Goal: Obtain resource: Obtain resource

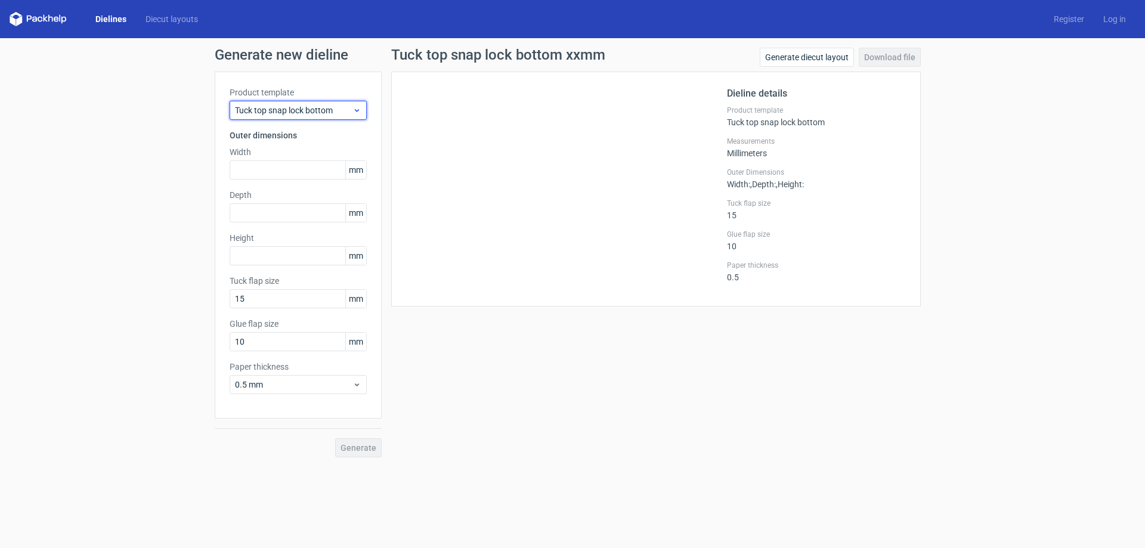
click at [324, 110] on span "Tuck top snap lock bottom" at bounding box center [293, 110] width 117 height 12
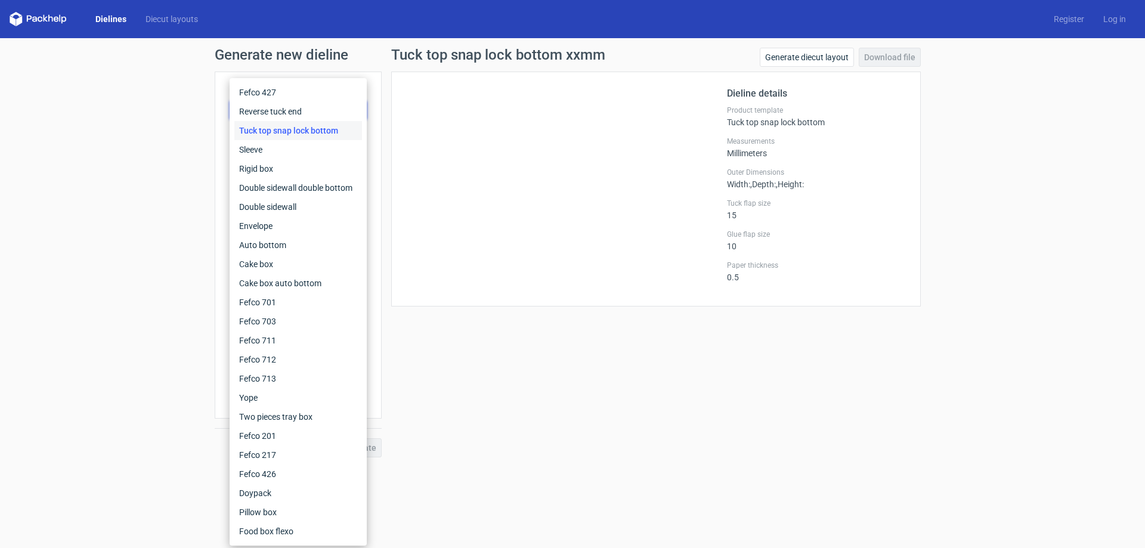
click at [173, 162] on div "Generate new dieline Product template Tuck top snap lock bottom Outer dimension…" at bounding box center [572, 252] width 1145 height 429
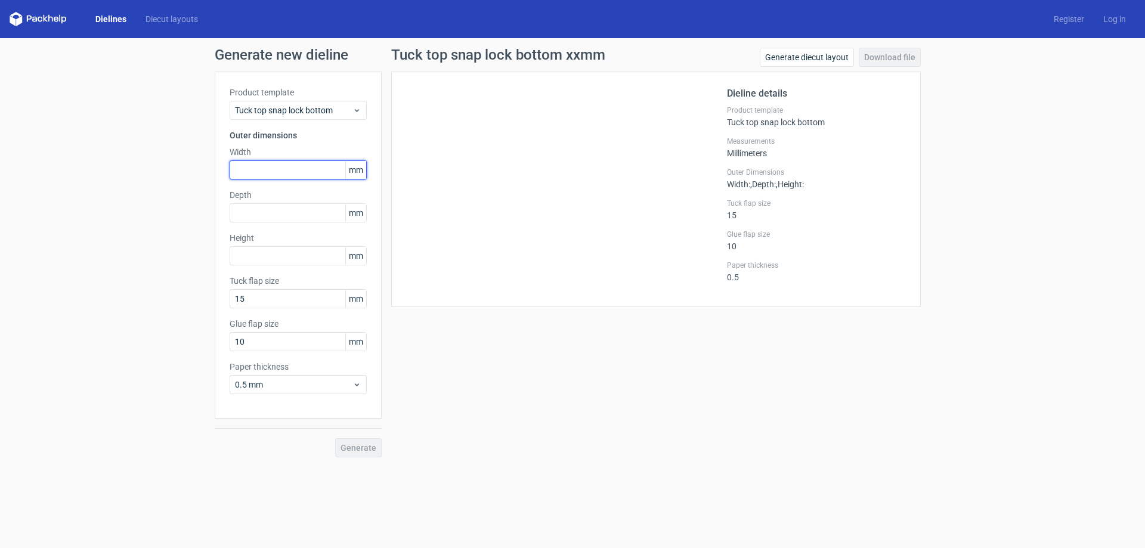
drag, startPoint x: 274, startPoint y: 166, endPoint x: 279, endPoint y: 159, distance: 8.6
click at [274, 167] on input "text" at bounding box center [298, 169] width 137 height 19
type input "2"
type input "210"
type input "160"
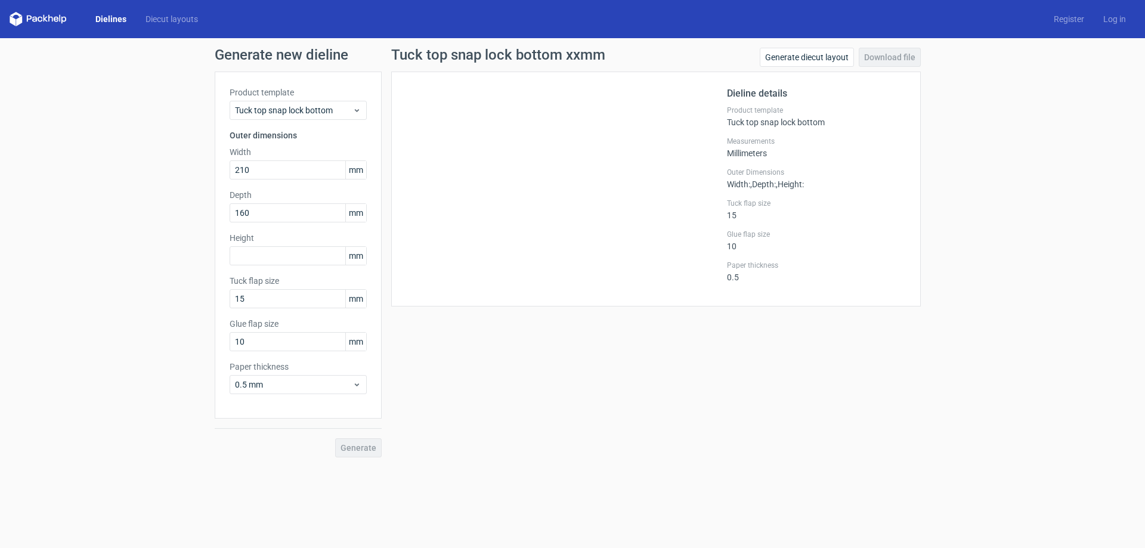
click at [110, 13] on div "Dielines Diecut layouts" at bounding box center [109, 19] width 198 height 14
click at [109, 21] on link "Dielines" at bounding box center [111, 19] width 50 height 12
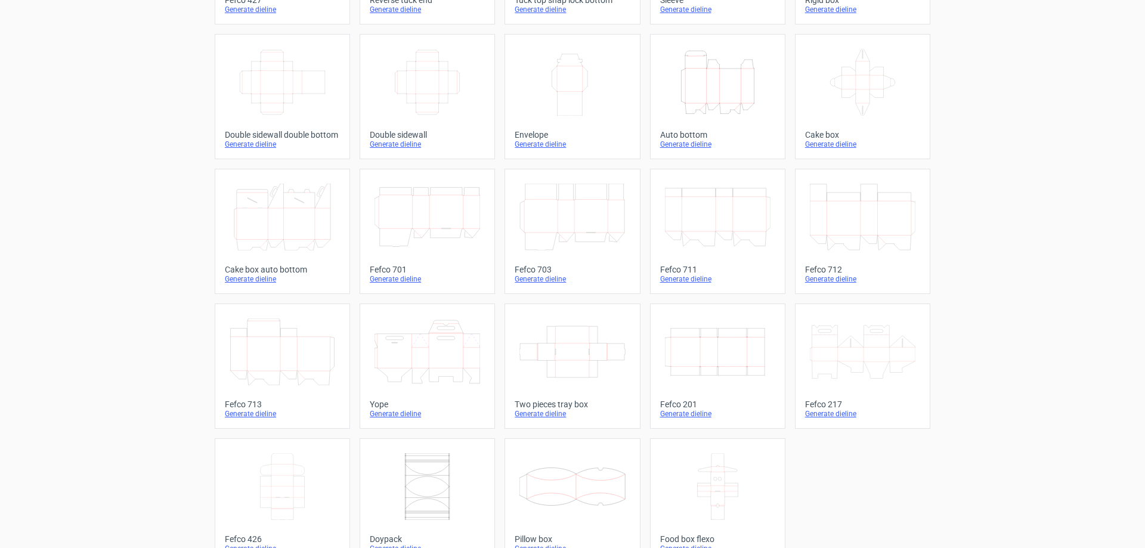
scroll to position [197, 0]
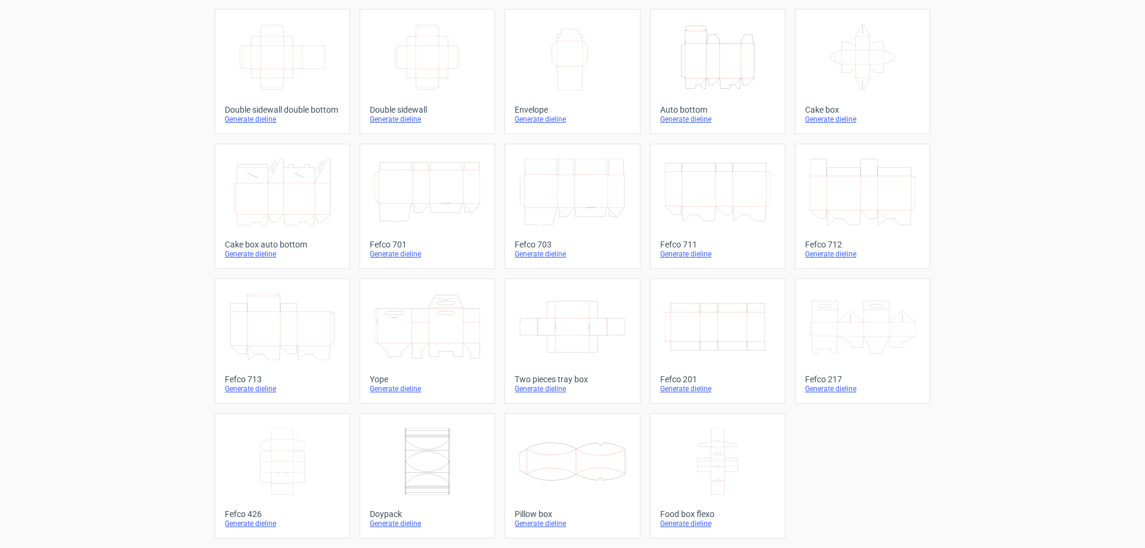
click at [813, 335] on icon at bounding box center [863, 326] width 106 height 67
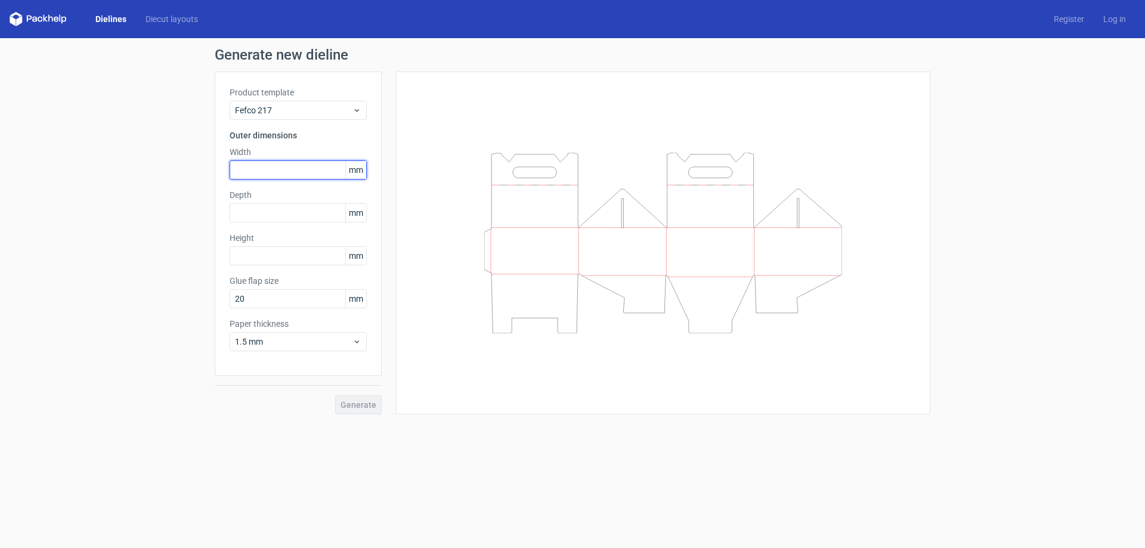
click at [293, 169] on input "text" at bounding box center [298, 169] width 137 height 19
type input "210"
type input "160"
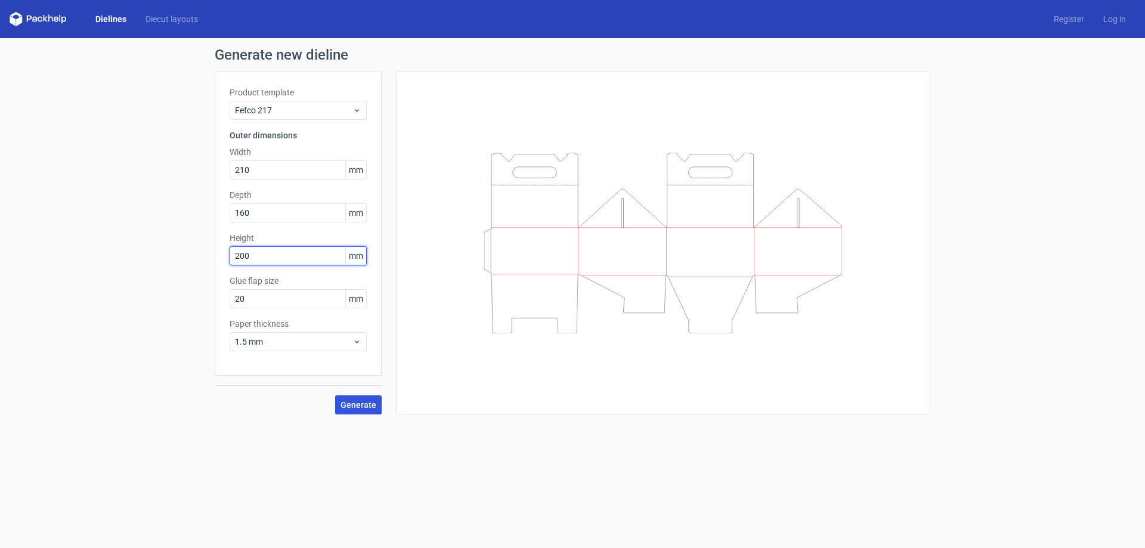
type input "200"
click at [364, 401] on span "Generate" at bounding box center [359, 405] width 36 height 8
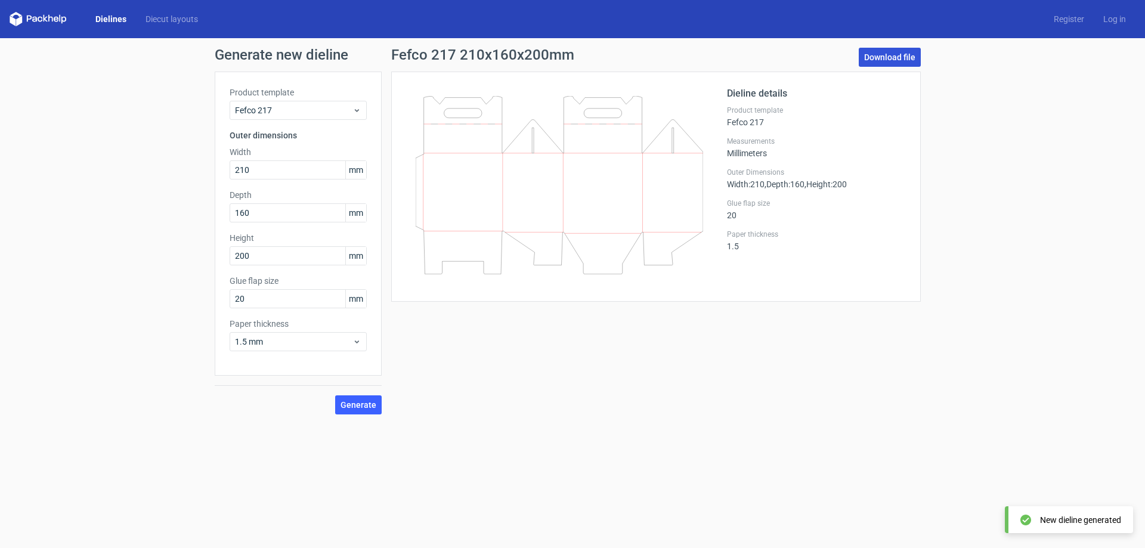
click at [894, 63] on link "Download file" at bounding box center [890, 57] width 62 height 19
click at [292, 100] on div "Product template Fefco 217" at bounding box center [298, 102] width 137 height 33
click at [95, 18] on link "Dielines" at bounding box center [111, 19] width 50 height 12
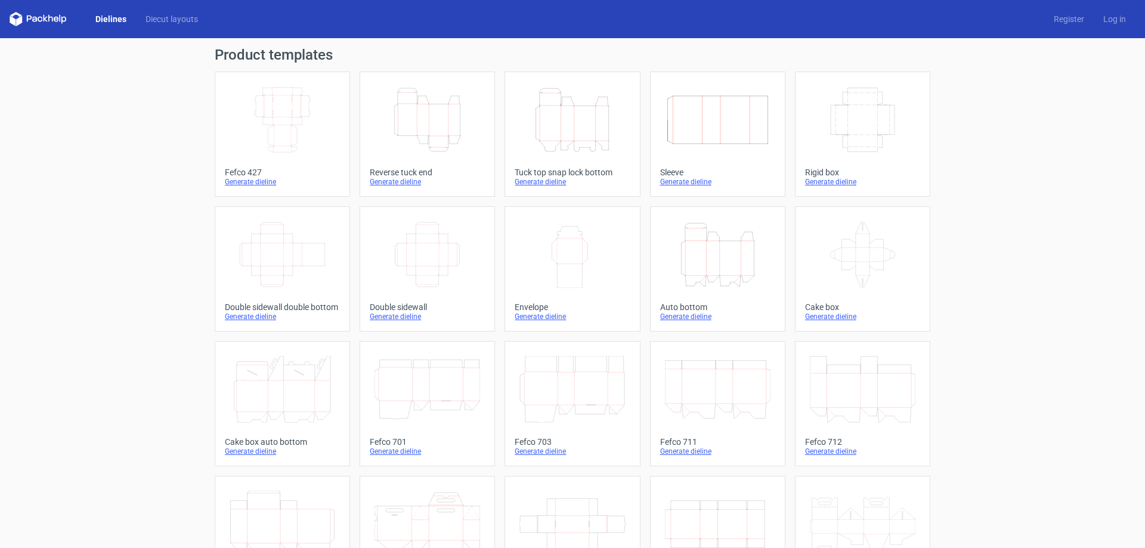
click at [404, 262] on icon "Width Depth Height" at bounding box center [428, 254] width 106 height 67
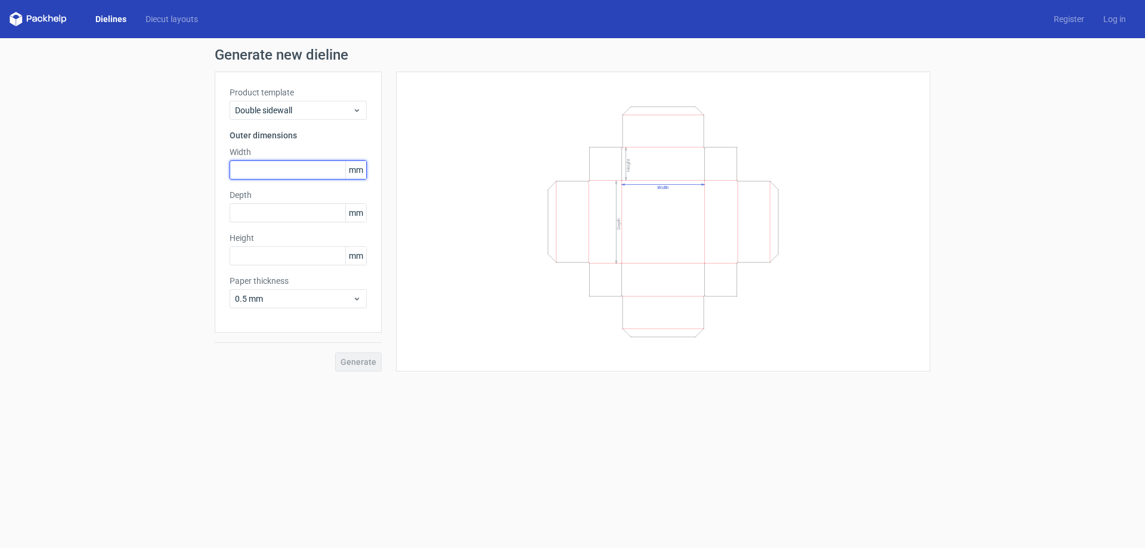
click at [296, 173] on input "text" at bounding box center [298, 169] width 137 height 19
type input "350"
type input "250"
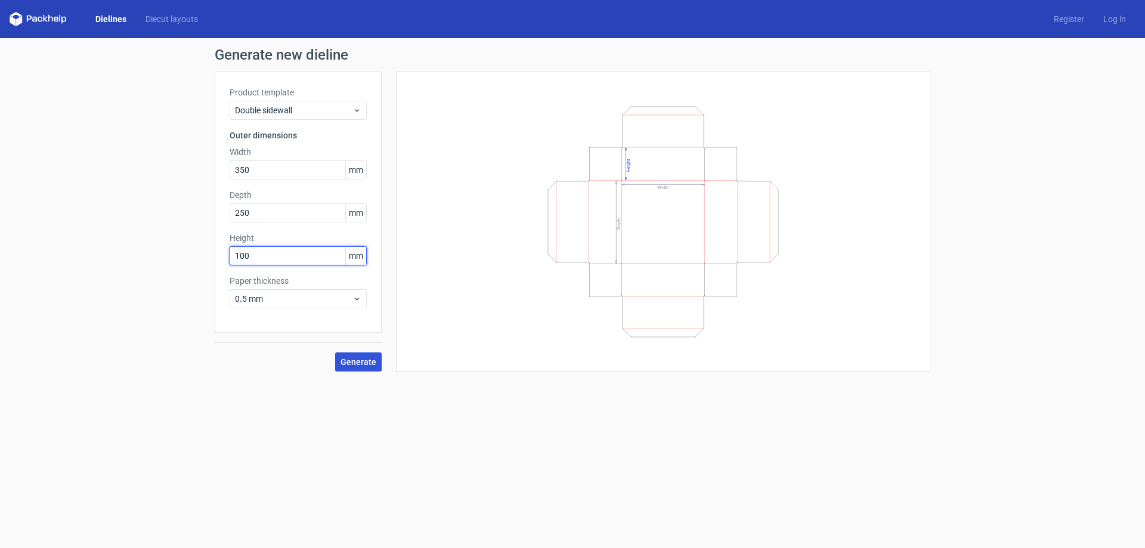
type input "100"
click at [363, 366] on span "Generate" at bounding box center [359, 362] width 36 height 8
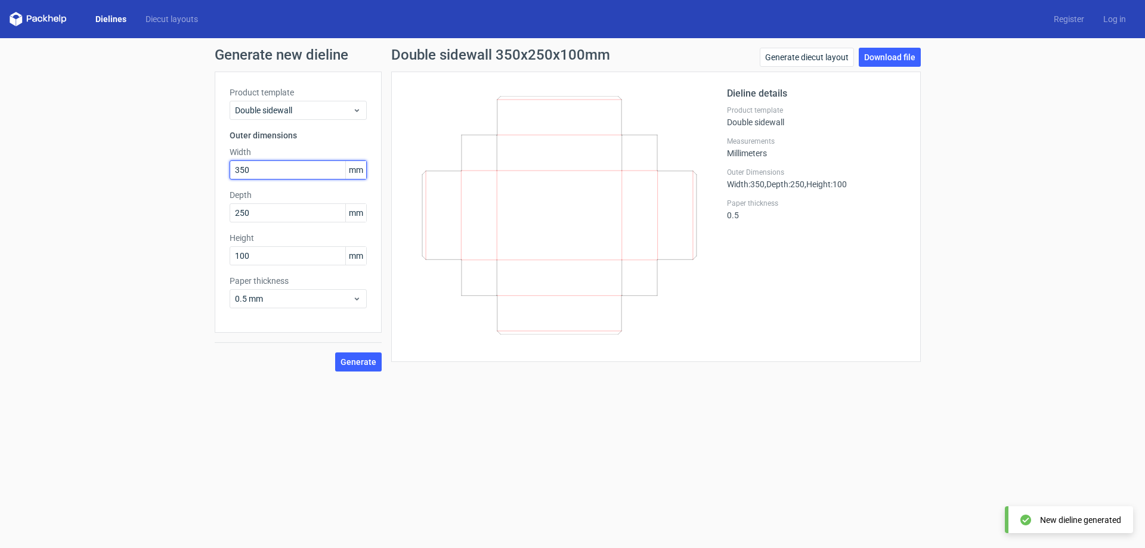
click at [287, 169] on input "350" at bounding box center [298, 169] width 137 height 19
click at [901, 55] on link "Download file" at bounding box center [890, 57] width 62 height 19
click at [977, 392] on form "Generate new dieline Product template Double sidewall Outer dimensions Width 35…" at bounding box center [572, 293] width 1145 height 510
drag, startPoint x: 1077, startPoint y: 203, endPoint x: 864, endPoint y: 141, distance: 221.6
click at [1077, 203] on div "Generate new dieline Product template Double sidewall Outer dimensions Width 35…" at bounding box center [572, 209] width 1145 height 343
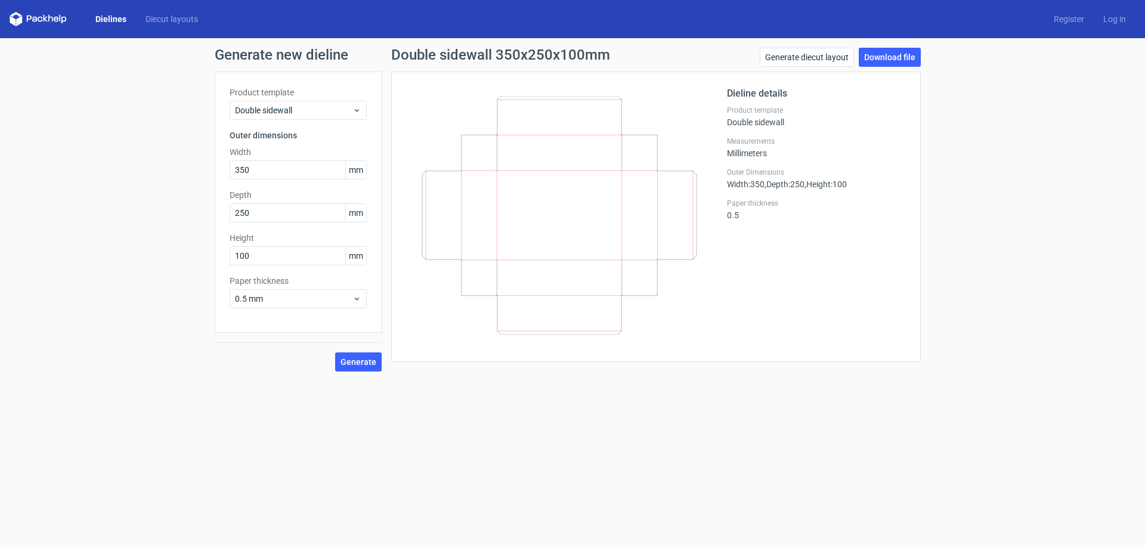
click at [108, 15] on link "Dielines" at bounding box center [111, 19] width 50 height 12
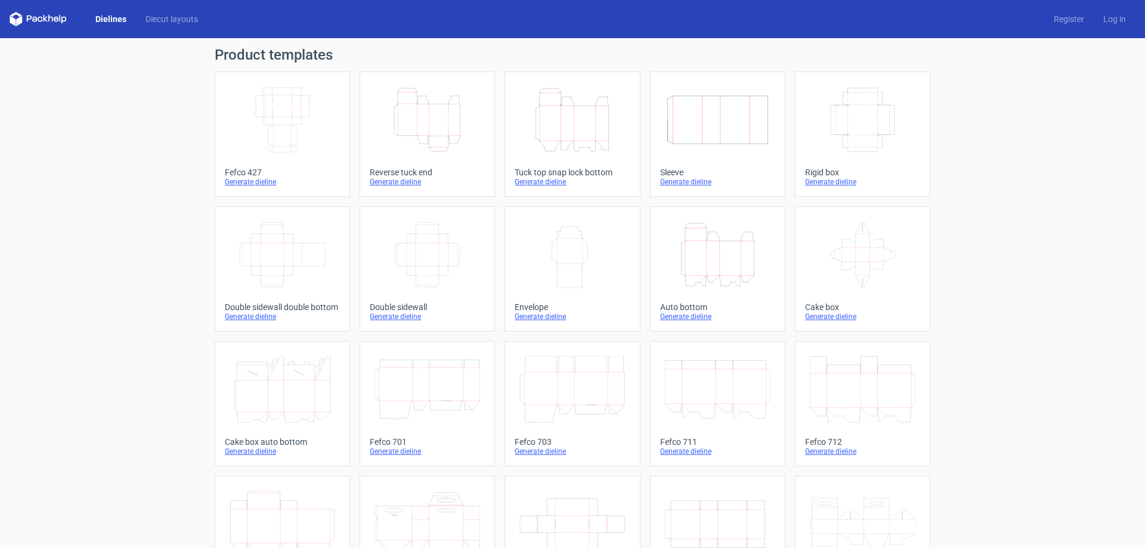
click at [287, 132] on icon "Width Depth Height" at bounding box center [283, 119] width 106 height 67
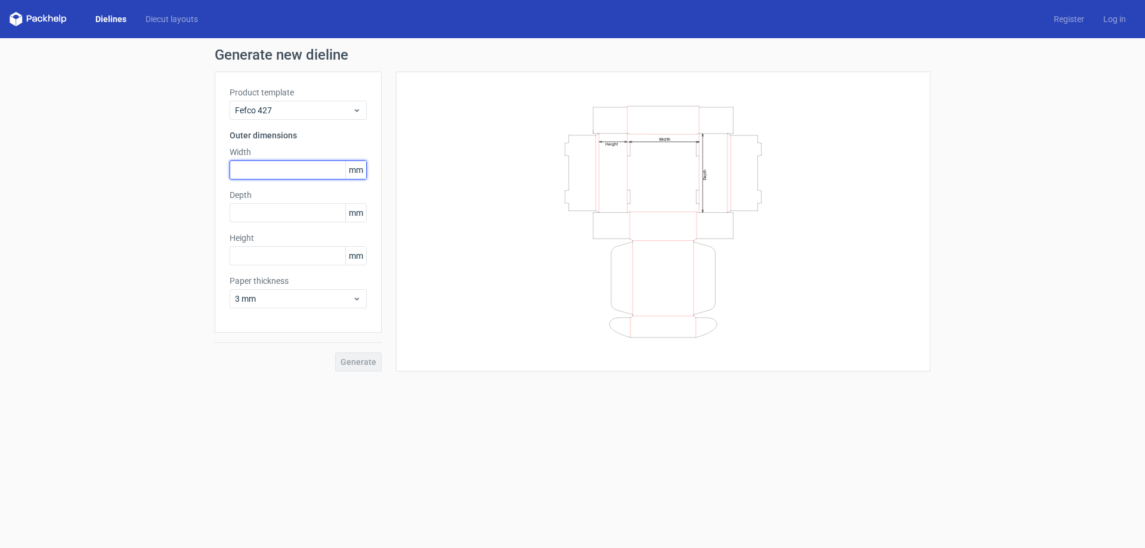
click at [316, 175] on input "text" at bounding box center [298, 169] width 137 height 19
drag, startPoint x: 1042, startPoint y: 365, endPoint x: 1001, endPoint y: 344, distance: 46.1
click at [1042, 365] on div "Generate new dieline Product template Fefco 427 Outer dimensions Width mm Depth…" at bounding box center [572, 209] width 1145 height 343
click at [322, 163] on input "text" at bounding box center [298, 169] width 137 height 19
click at [285, 166] on input "text" at bounding box center [298, 169] width 137 height 19
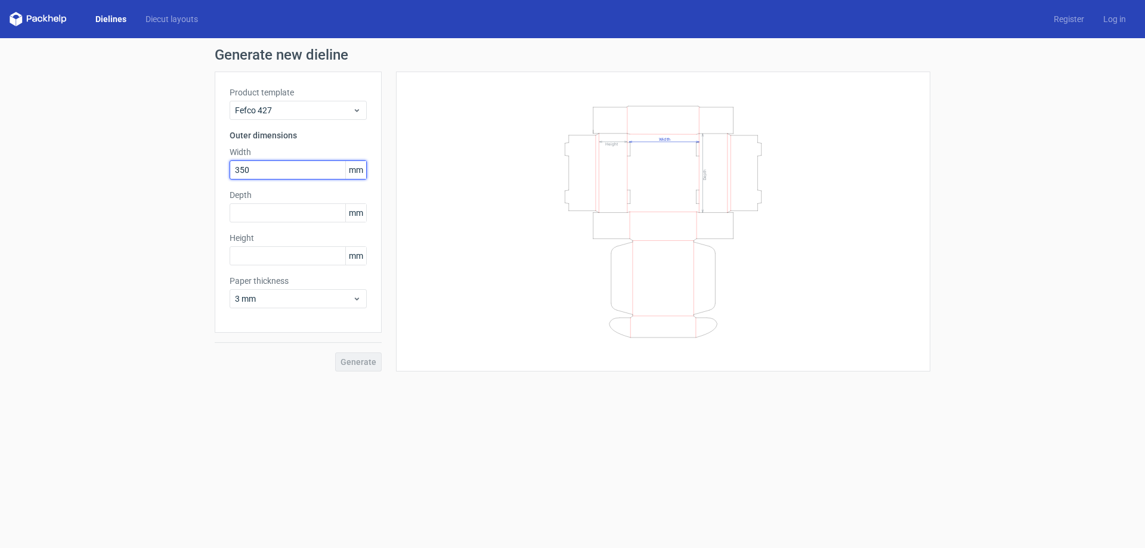
type input "350"
type input "250"
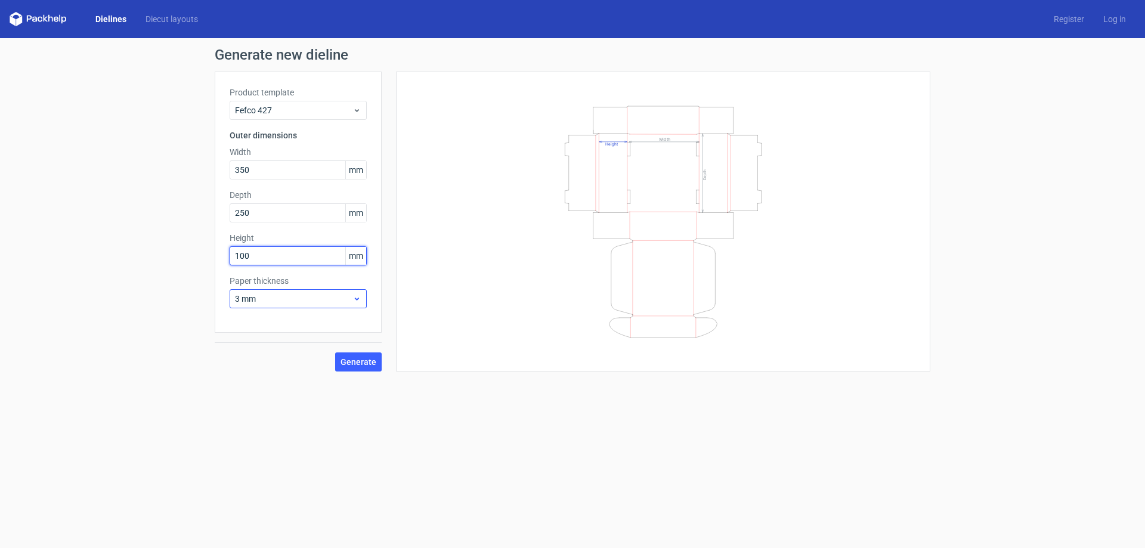
type input "100"
click at [335, 300] on span "3 mm" at bounding box center [293, 299] width 117 height 12
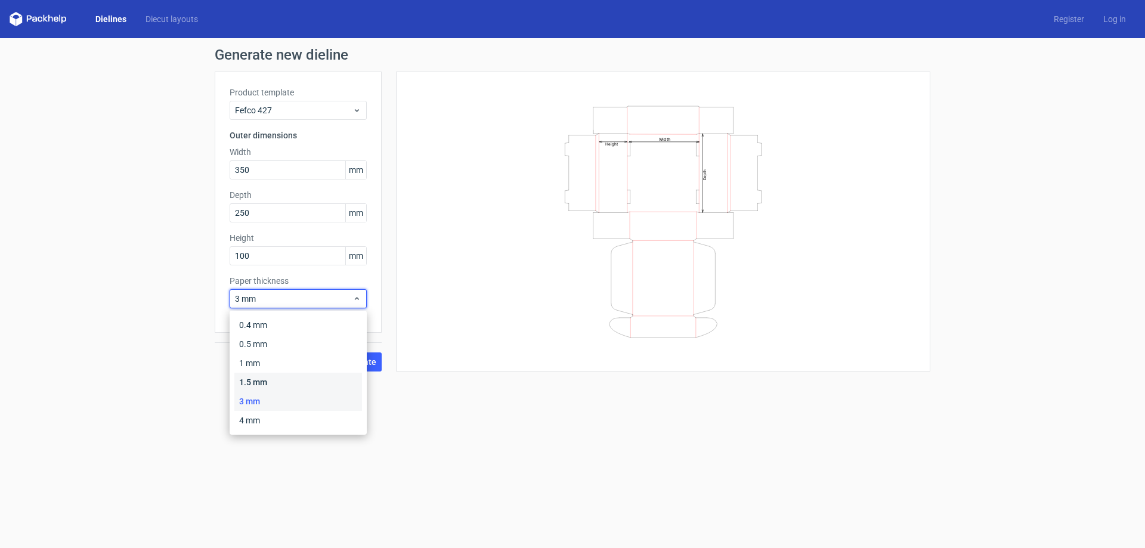
drag, startPoint x: 294, startPoint y: 376, endPoint x: 327, endPoint y: 377, distance: 33.4
click at [294, 377] on div "1.5 mm" at bounding box center [298, 382] width 128 height 19
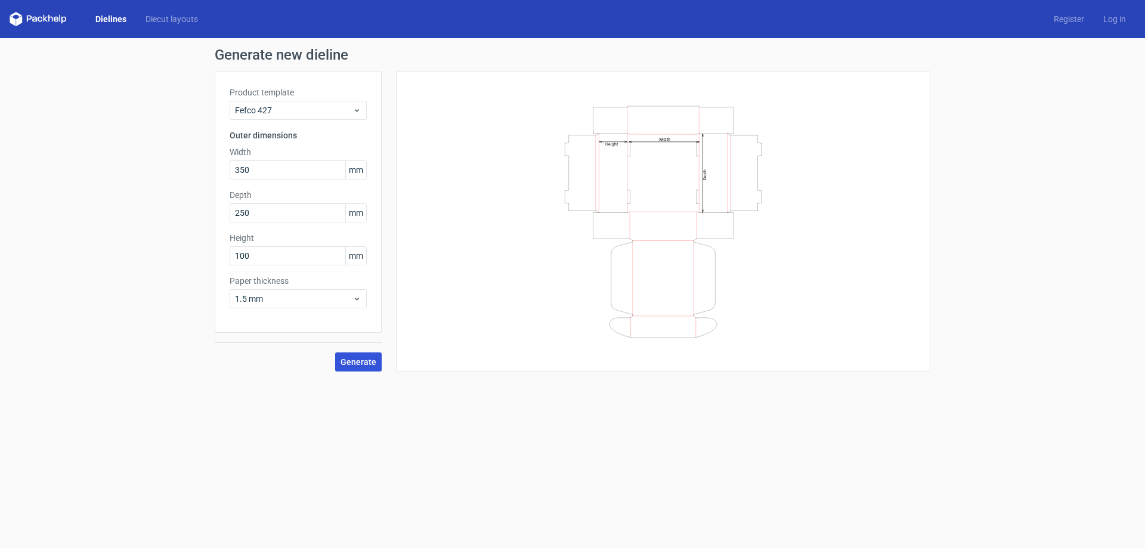
click at [372, 366] on span "Generate" at bounding box center [359, 362] width 36 height 8
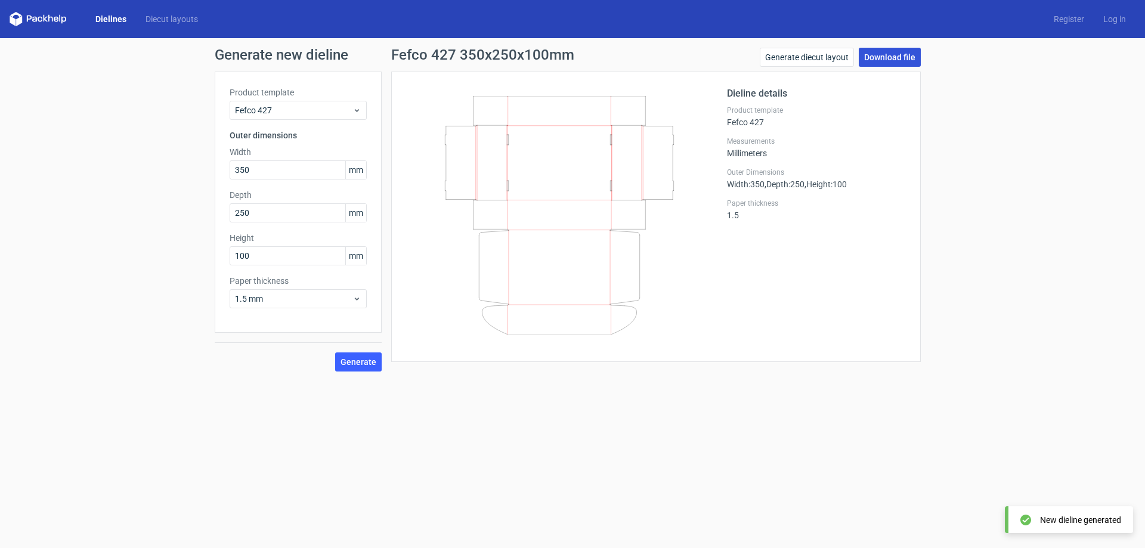
click at [889, 61] on link "Download file" at bounding box center [890, 57] width 62 height 19
click at [872, 375] on div "Generate new dieline Product template Fefco 427 Outer dimensions Width 350 mm D…" at bounding box center [572, 209] width 1145 height 343
